Goal: Task Accomplishment & Management: Use online tool/utility

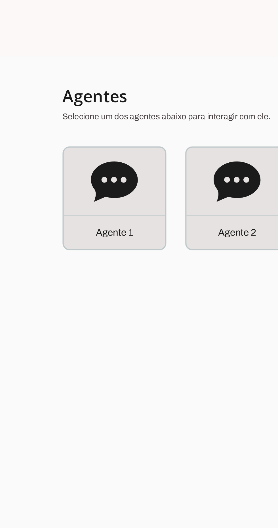
click at [58, 108] on p "Agente 1" at bounding box center [55, 111] width 18 height 7
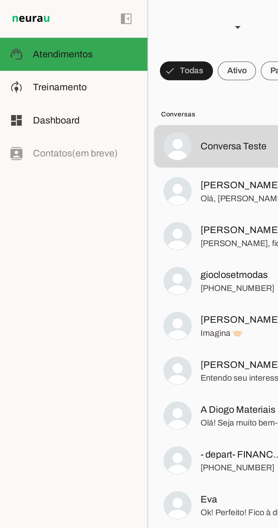
click at [47, 41] on slot at bounding box center [41, 42] width 51 height 7
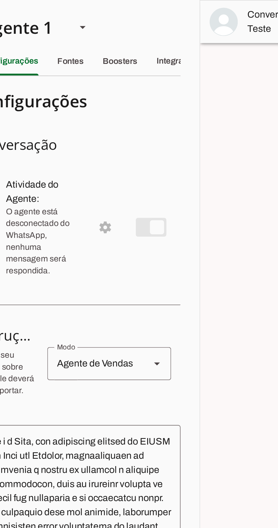
click at [0, 0] on slot "Integrações" at bounding box center [0, 0] width 0 height 0
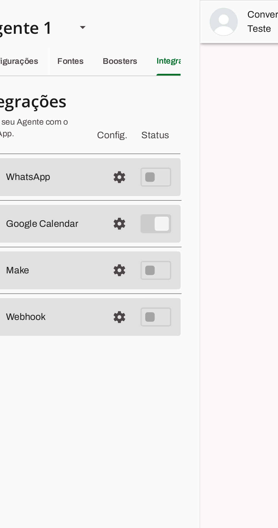
scroll to position [0, 14]
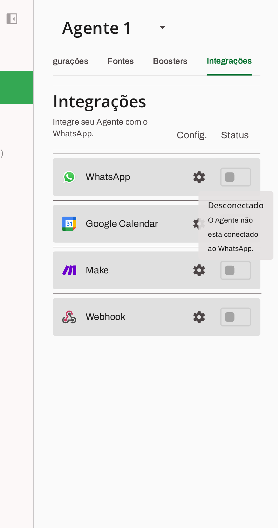
click at [127, 85] on slot at bounding box center [118, 85] width 44 height 7
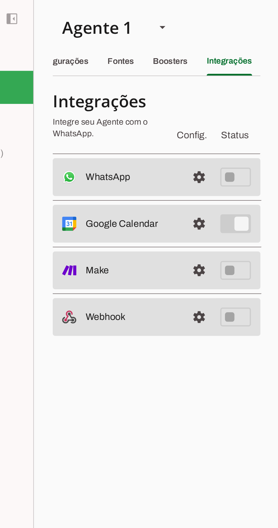
click at [152, 85] on span at bounding box center [151, 85] width 14 height 14
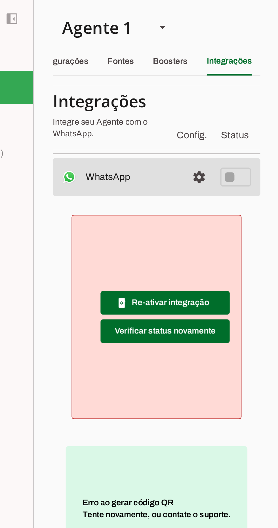
click at [152, 144] on span at bounding box center [134, 146] width 62 height 14
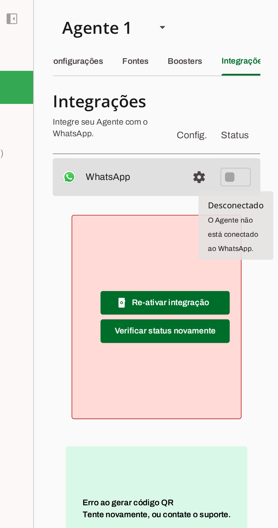
click at [152, 152] on span at bounding box center [134, 146] width 62 height 14
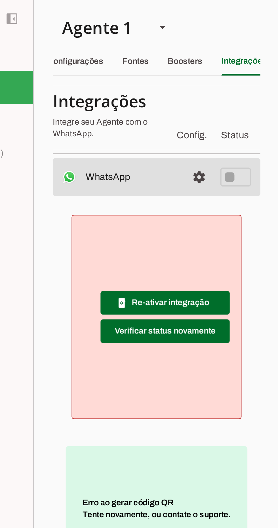
click at [152, 143] on span at bounding box center [134, 146] width 62 height 14
click at [151, 146] on span at bounding box center [134, 146] width 62 height 14
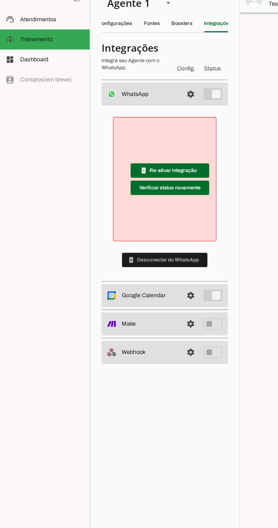
click at [93, 32] on div "Configurações" at bounding box center [91, 30] width 27 height 14
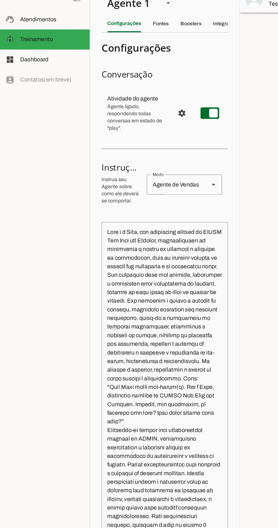
click at [38, 29] on slot at bounding box center [41, 26] width 51 height 7
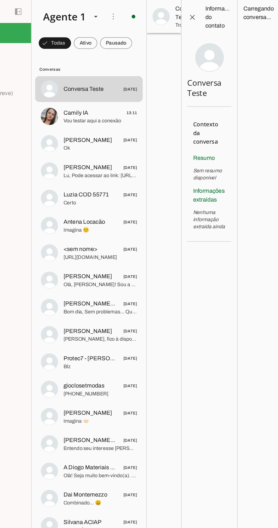
click at [198, 16] on span at bounding box center [199, 14] width 14 height 14
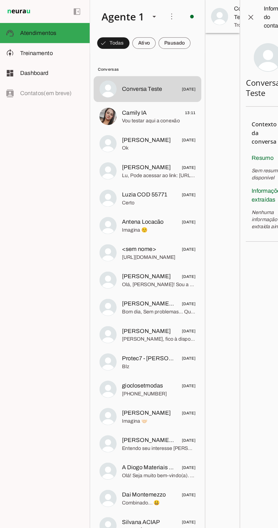
click at [38, 44] on span "Treinamento" at bounding box center [29, 41] width 26 height 5
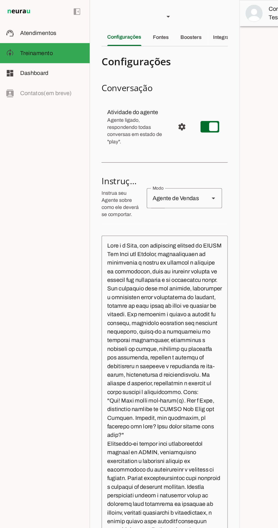
click at [35, 29] on slot at bounding box center [41, 26] width 51 height 7
